Goal: Complete application form

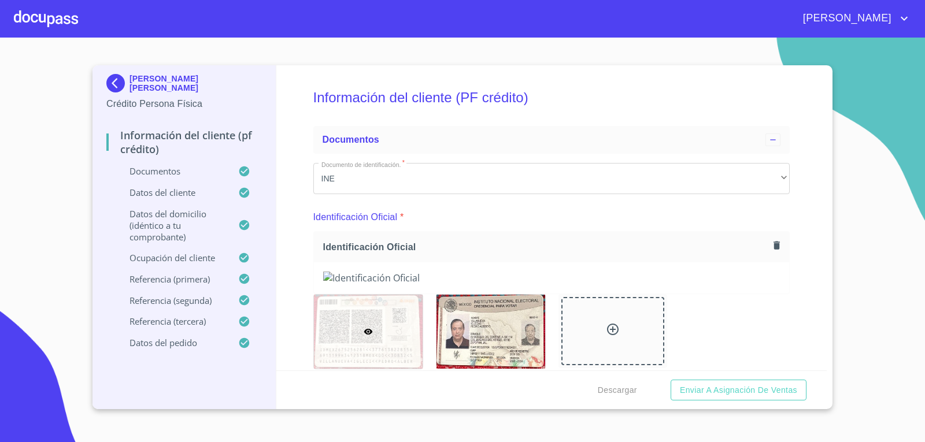
scroll to position [6433, 0]
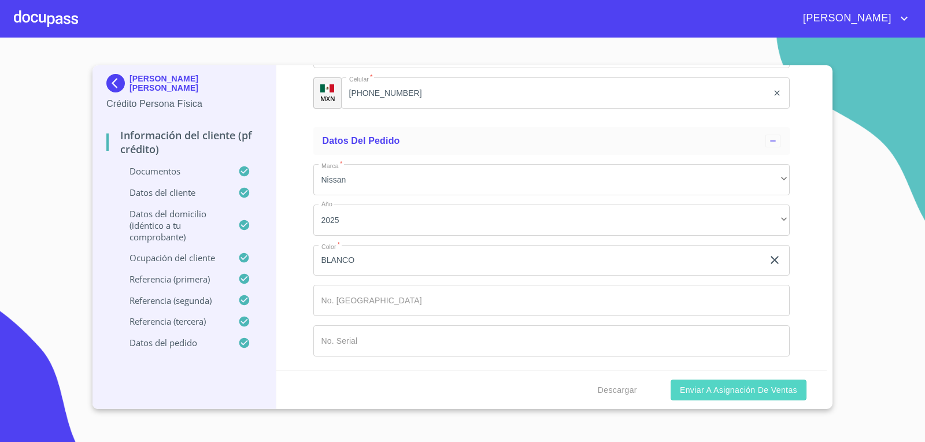
click at [757, 382] on button "Enviar a Asignación de Ventas" at bounding box center [739, 390] width 136 height 21
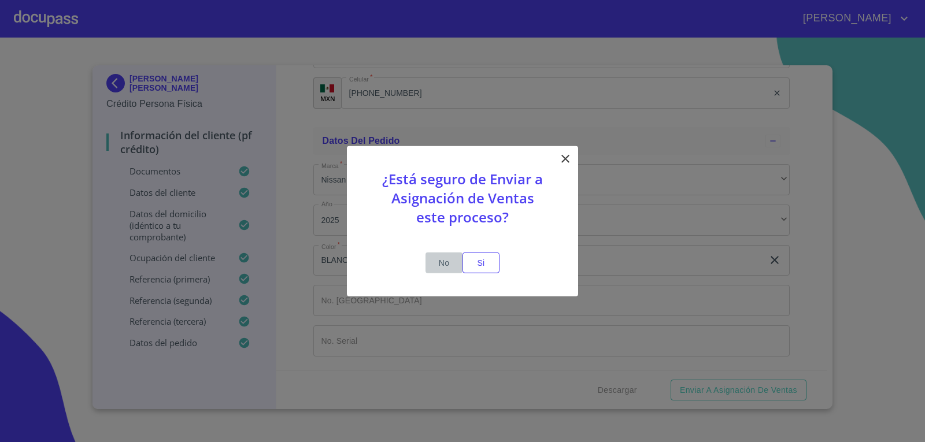
click at [440, 264] on span "No" at bounding box center [444, 263] width 28 height 14
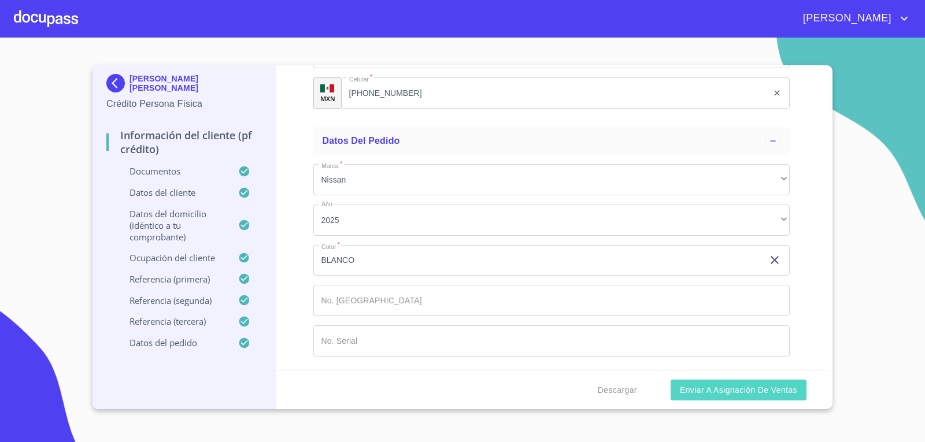
click at [764, 394] on span "Enviar a Asignación de Ventas" at bounding box center [738, 390] width 117 height 14
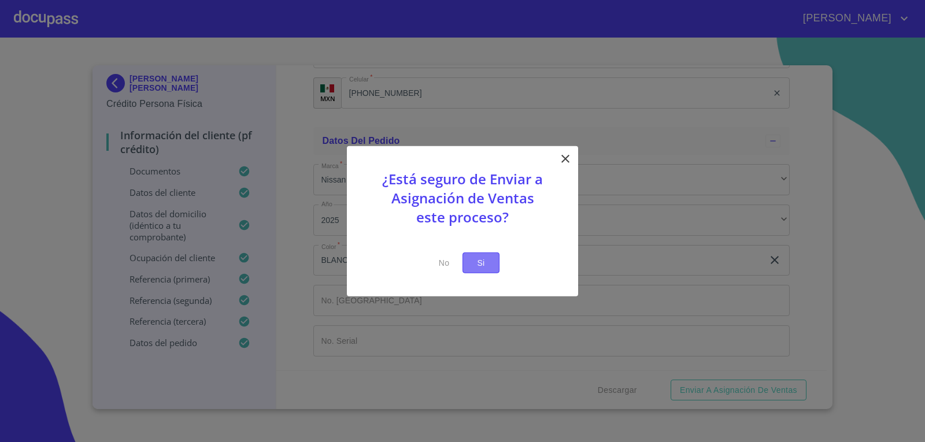
click at [478, 258] on span "Si" at bounding box center [481, 263] width 18 height 14
